Goal: Navigation & Orientation: Find specific page/section

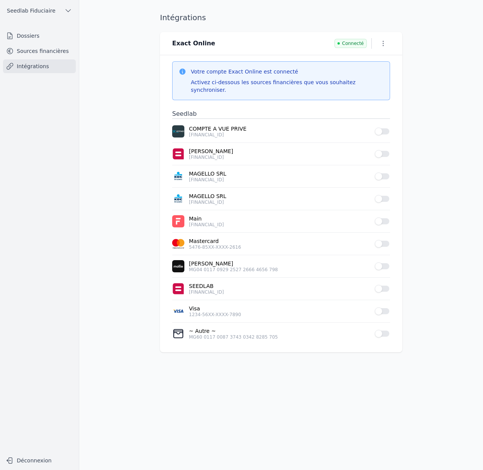
click at [62, 11] on button "Seedlab Fiduciaire" at bounding box center [39, 11] width 73 height 12
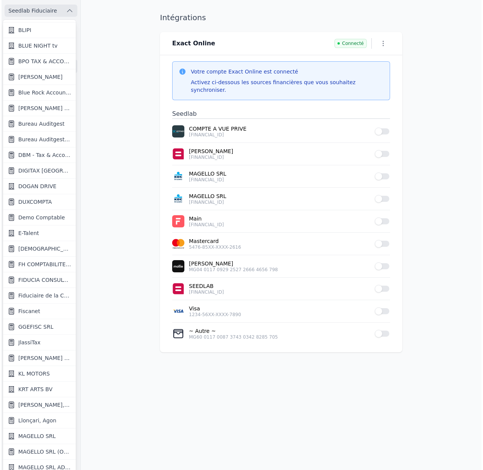
scroll to position [314, 0]
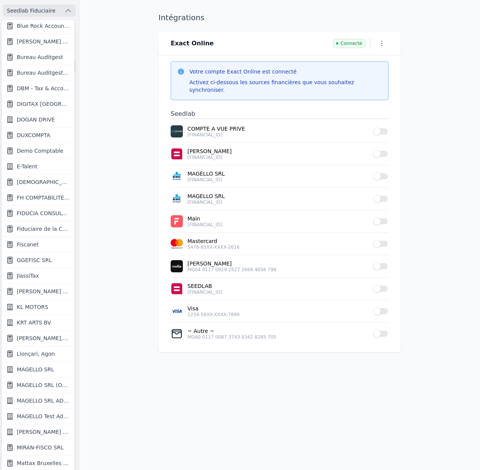
click at [37, 355] on span "Llonçari, Agon" at bounding box center [36, 354] width 38 height 8
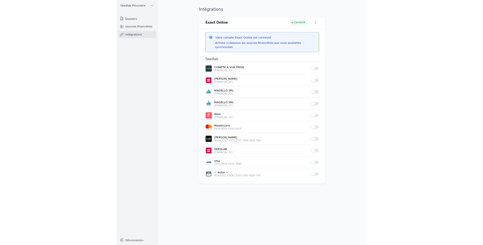
scroll to position [0, 0]
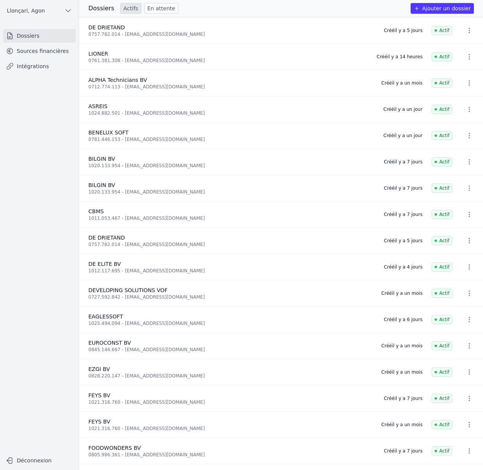
click at [49, 50] on div at bounding box center [241, 235] width 483 height 470
click at [27, 52] on div at bounding box center [241, 235] width 483 height 470
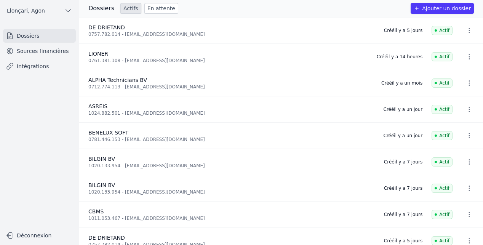
click at [33, 51] on link "Sources financières" at bounding box center [39, 51] width 73 height 14
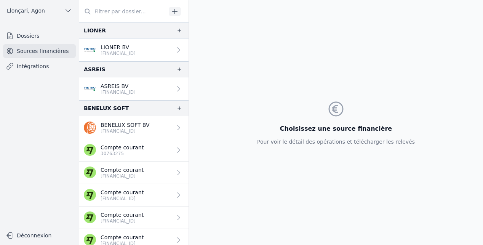
click at [31, 64] on link "Intégrations" at bounding box center [39, 66] width 73 height 14
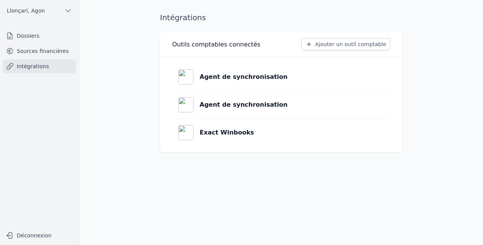
click at [29, 56] on link "Sources financières" at bounding box center [39, 51] width 73 height 14
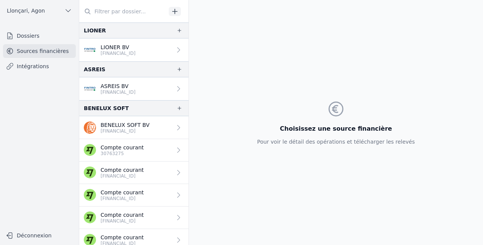
click at [25, 38] on link "Dossiers" at bounding box center [39, 36] width 73 height 14
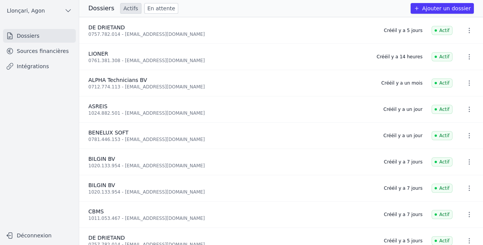
click at [26, 48] on link "Sources financières" at bounding box center [39, 51] width 73 height 14
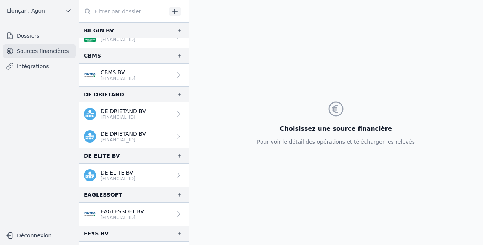
scroll to position [246, 0]
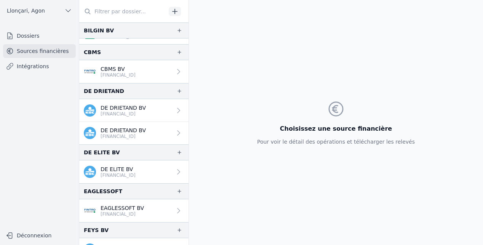
click at [110, 175] on p "[FINANCIAL_ID]" at bounding box center [117, 175] width 35 height 6
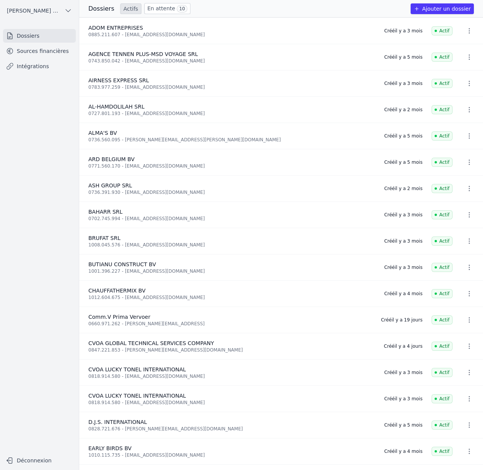
click at [36, 48] on link "Sources financières" at bounding box center [39, 51] width 73 height 14
